Goal: Navigation & Orientation: Find specific page/section

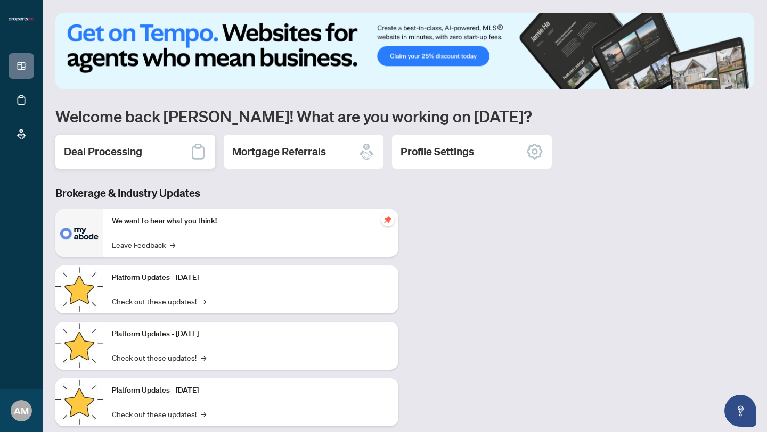
click at [102, 159] on h2 "Deal Processing" at bounding box center [103, 151] width 78 height 15
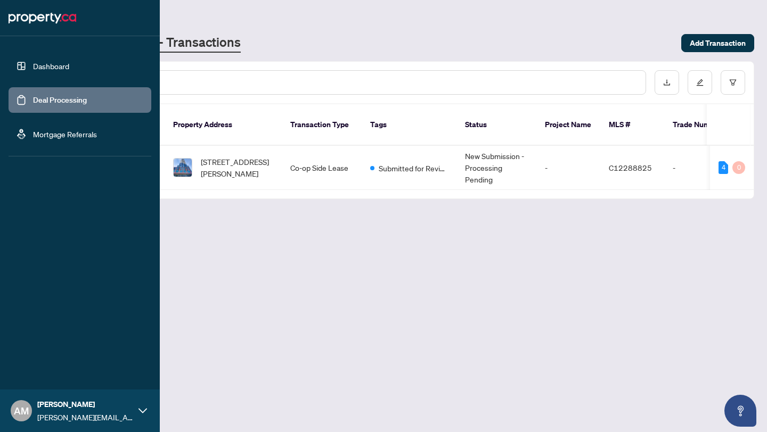
click at [42, 64] on link "Dashboard" at bounding box center [51, 66] width 36 height 10
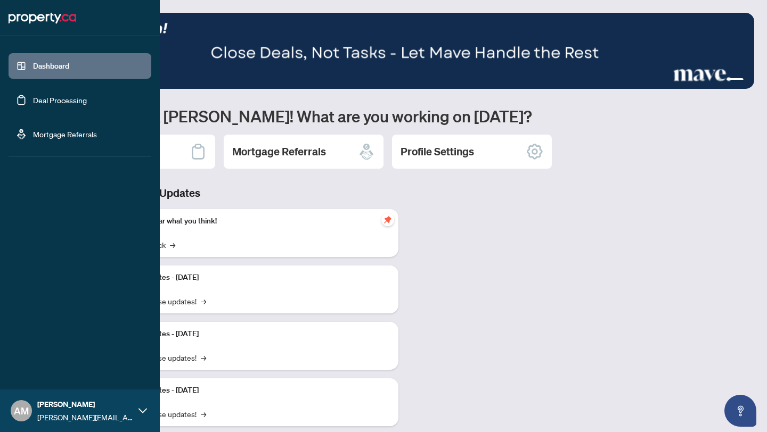
click at [55, 102] on link "Deal Processing" at bounding box center [60, 100] width 54 height 10
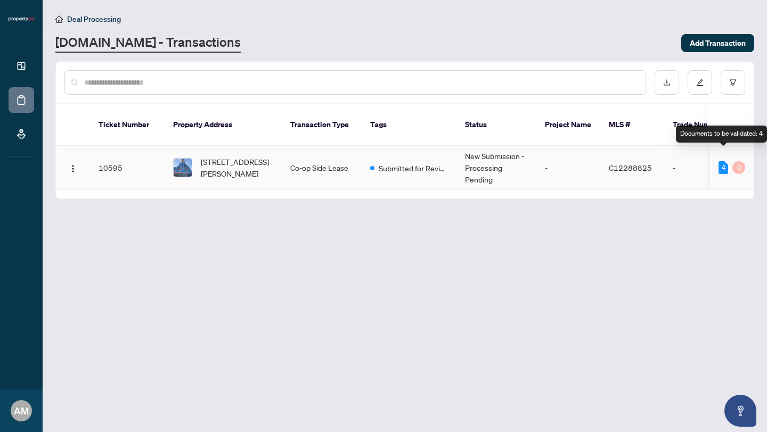
click at [723, 161] on div "4" at bounding box center [723, 167] width 10 height 13
